Goal: Obtain resource: Download file/media

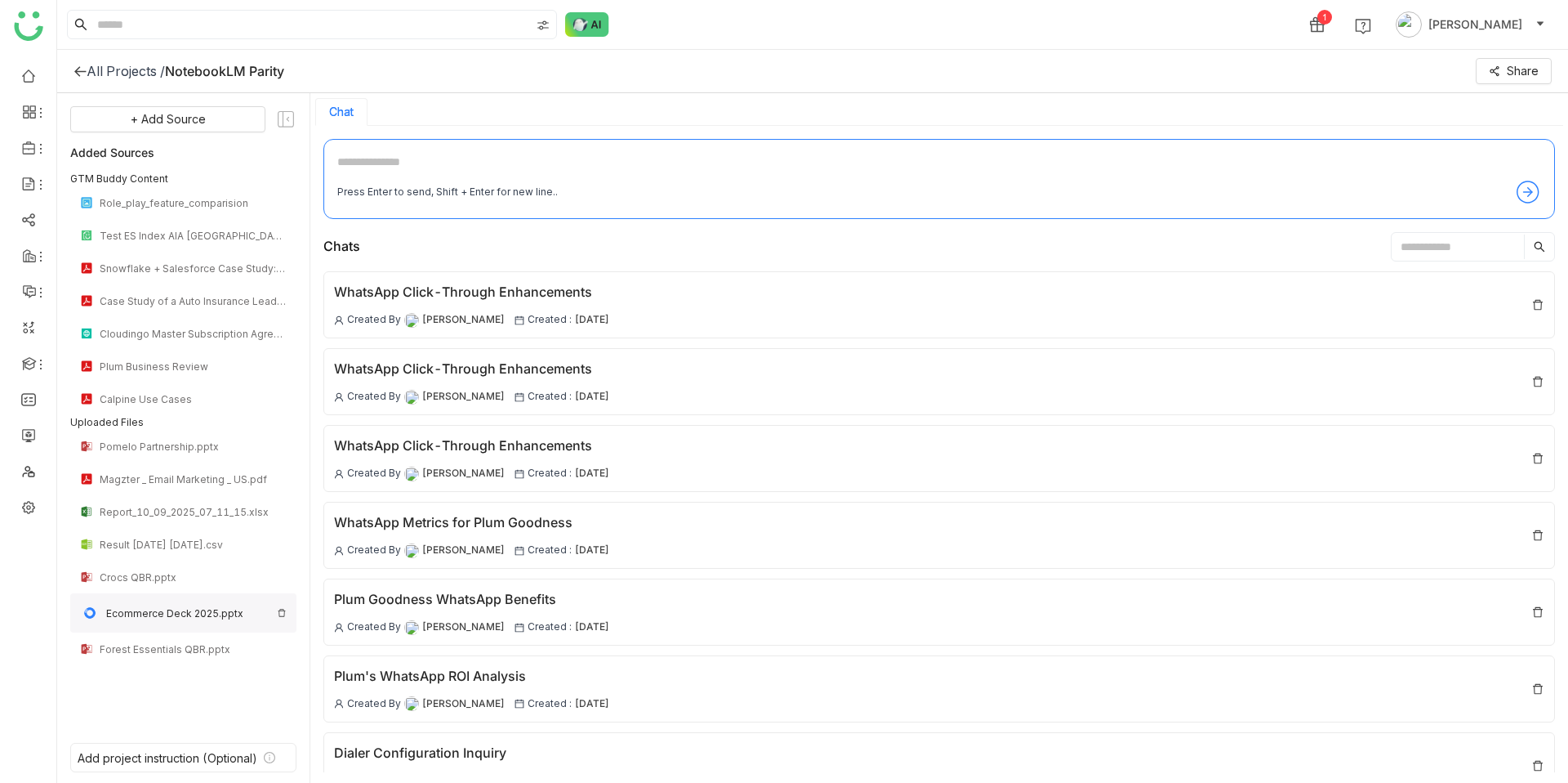
click at [156, 611] on div "Ecommerce Deck 2025.pptx" at bounding box center [188, 613] width 164 height 12
